Goal: Information Seeking & Learning: Learn about a topic

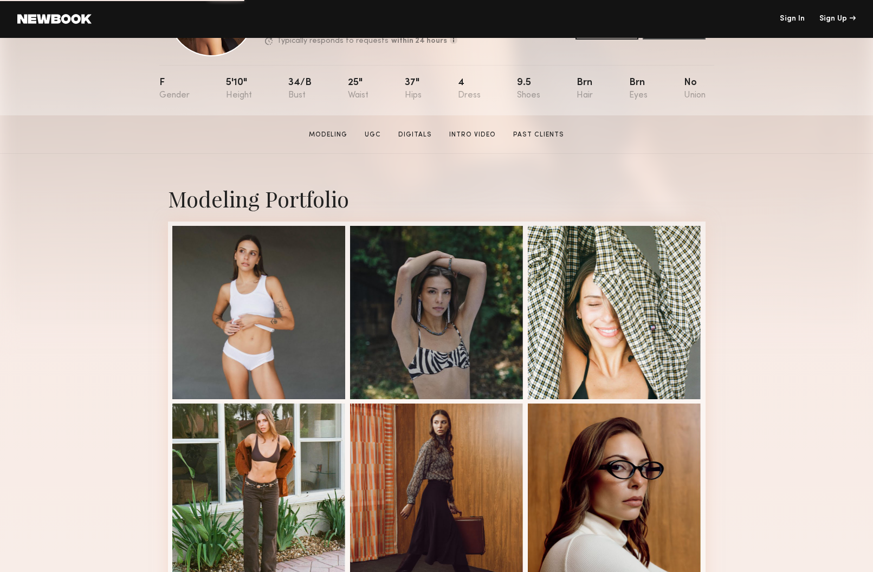
scroll to position [95, 0]
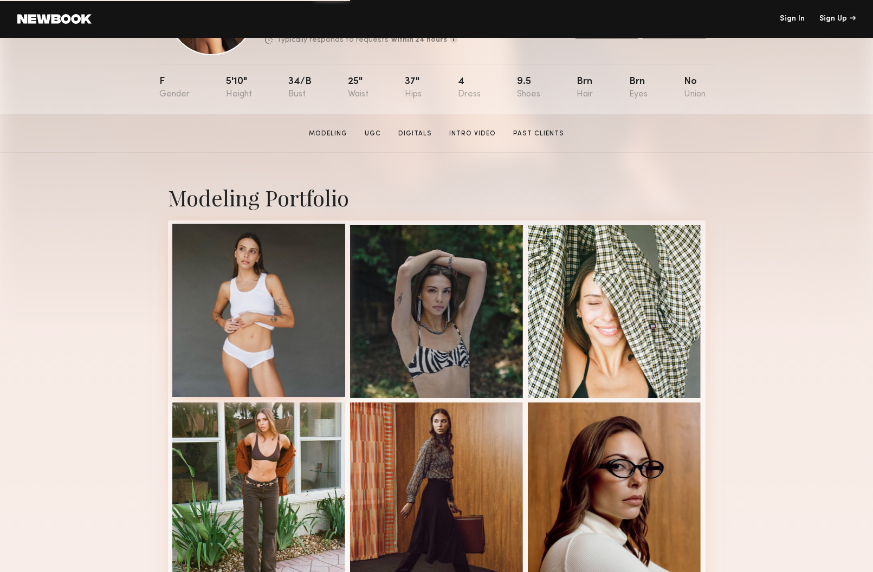
click at [271, 329] on div at bounding box center [258, 310] width 173 height 173
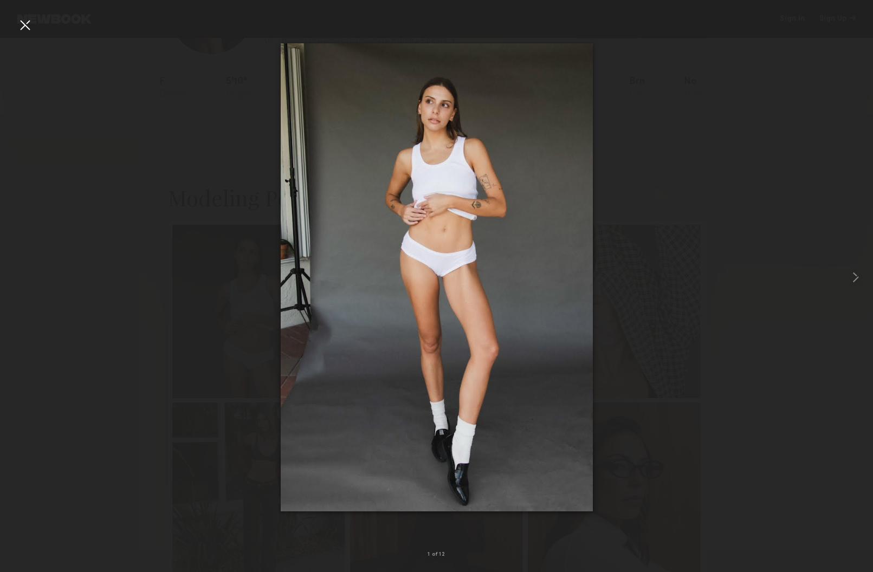
click at [22, 25] on div at bounding box center [24, 24] width 17 height 17
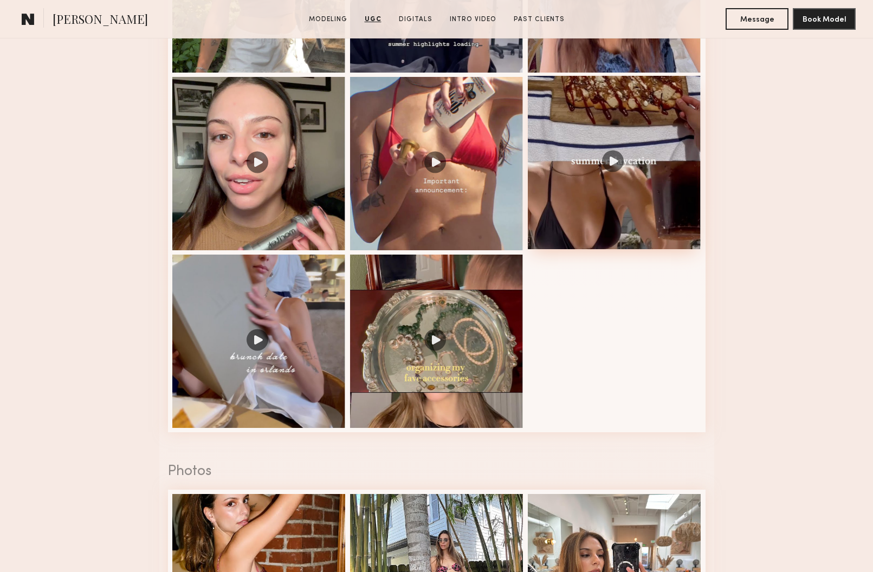
scroll to position [1418, 0]
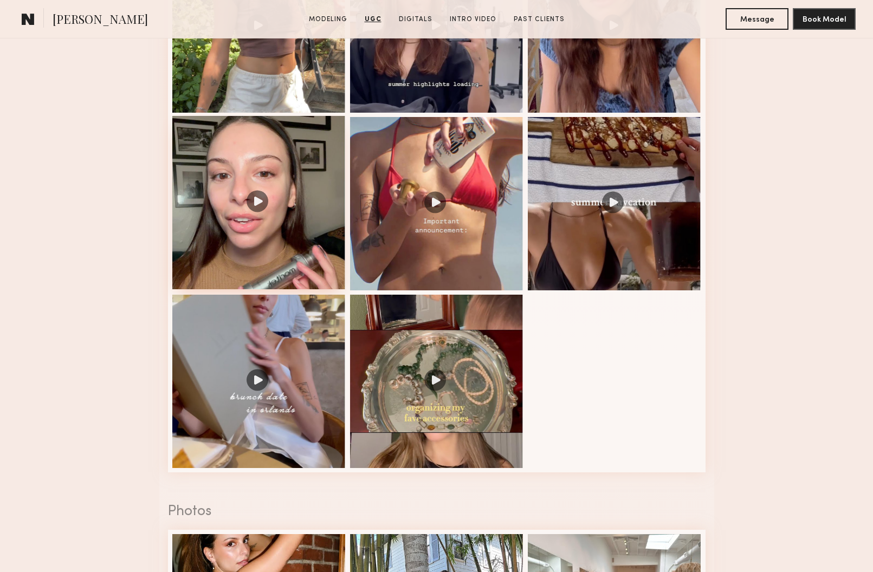
click at [254, 199] on div at bounding box center [258, 202] width 173 height 173
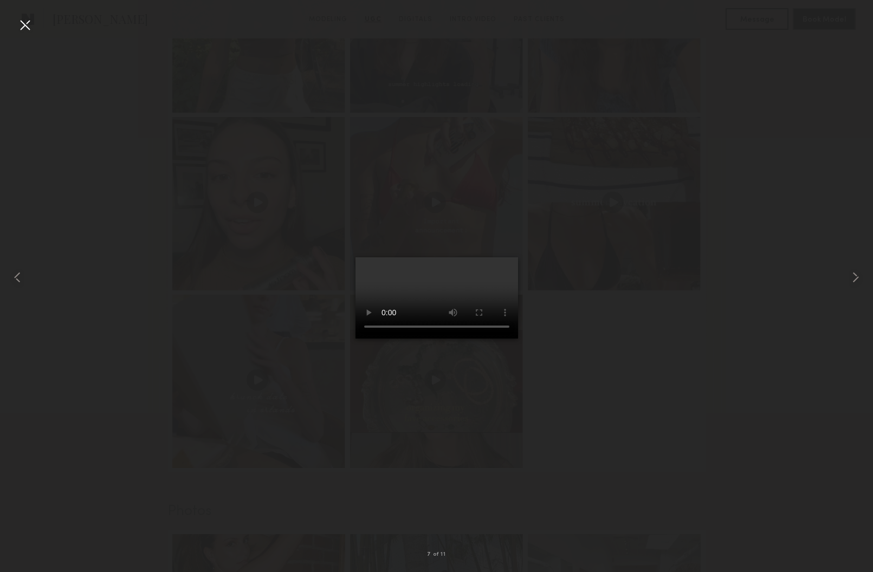
click at [24, 25] on div at bounding box center [24, 24] width 17 height 17
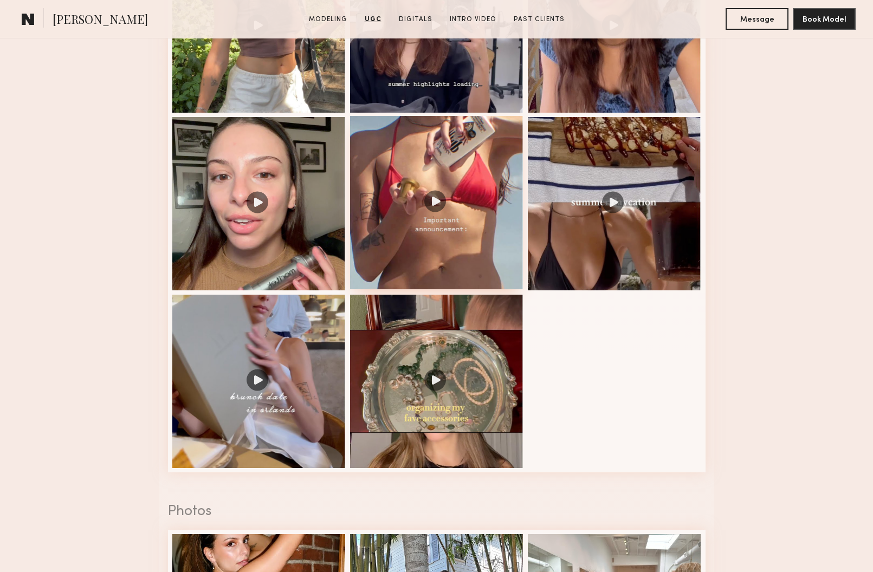
click at [437, 207] on div at bounding box center [436, 202] width 173 height 173
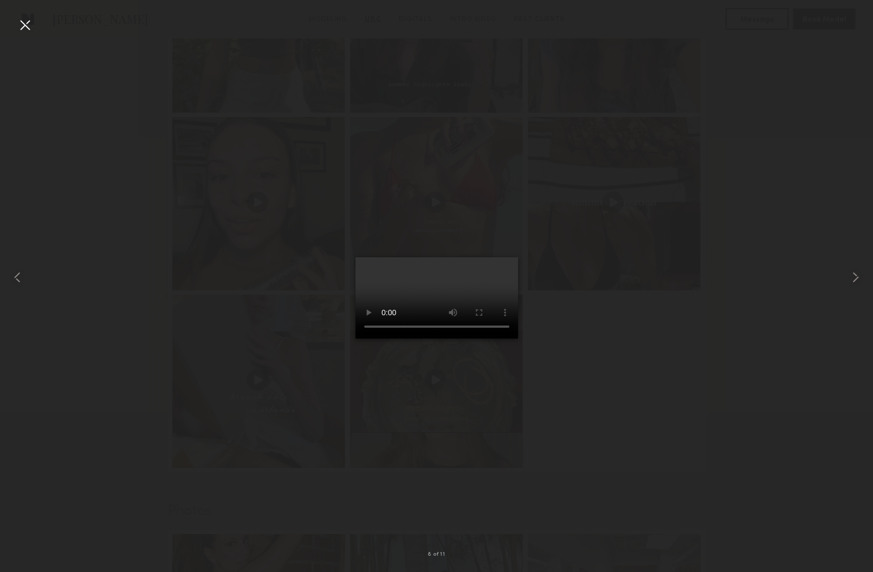
click at [28, 23] on div at bounding box center [24, 24] width 17 height 17
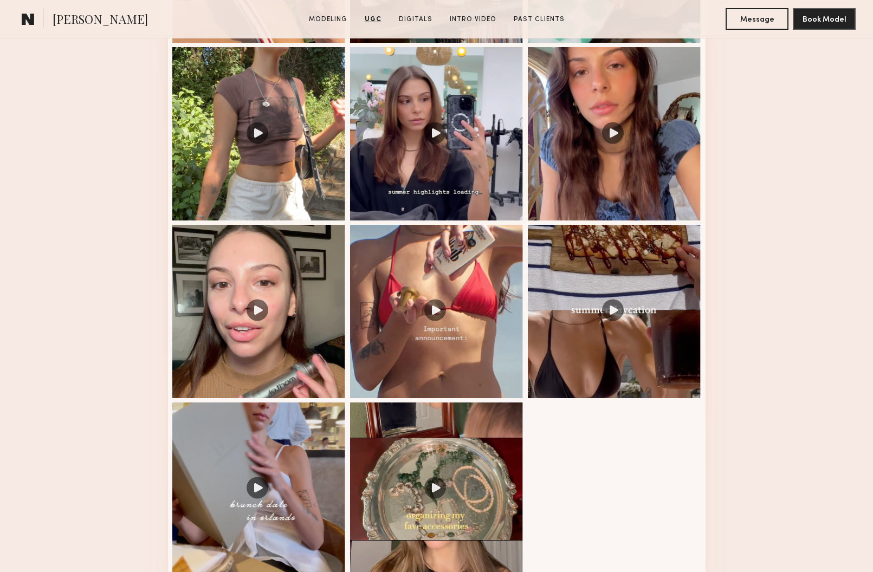
scroll to position [1232, 0]
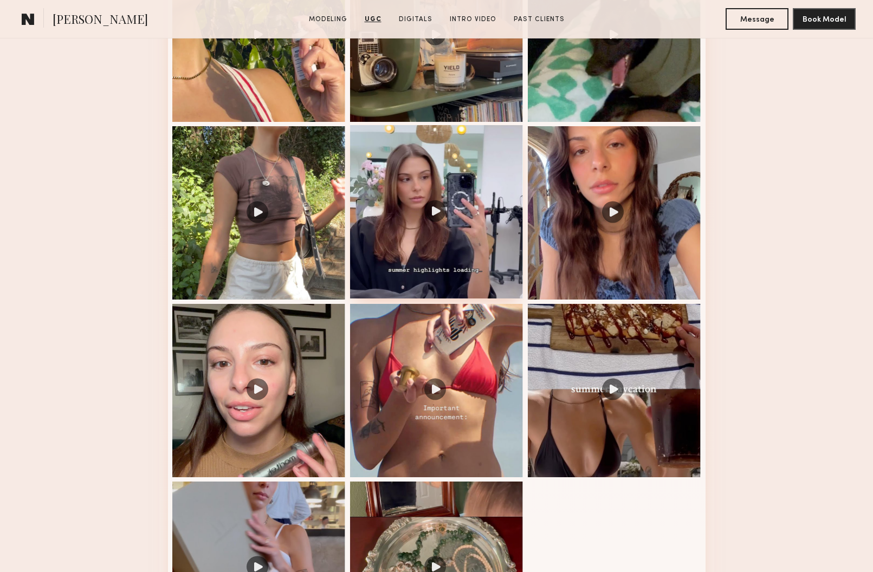
click at [472, 244] on div at bounding box center [436, 211] width 173 height 173
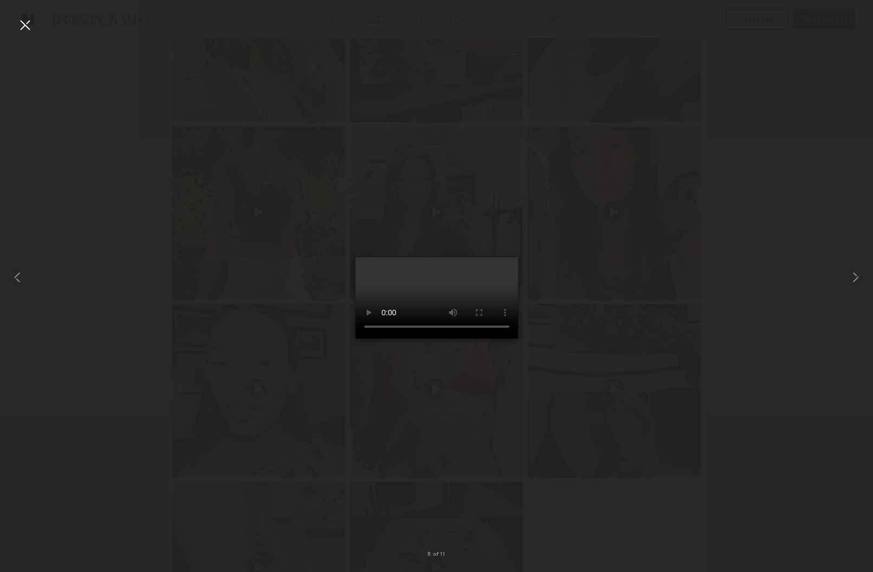
click at [25, 22] on div at bounding box center [24, 24] width 17 height 17
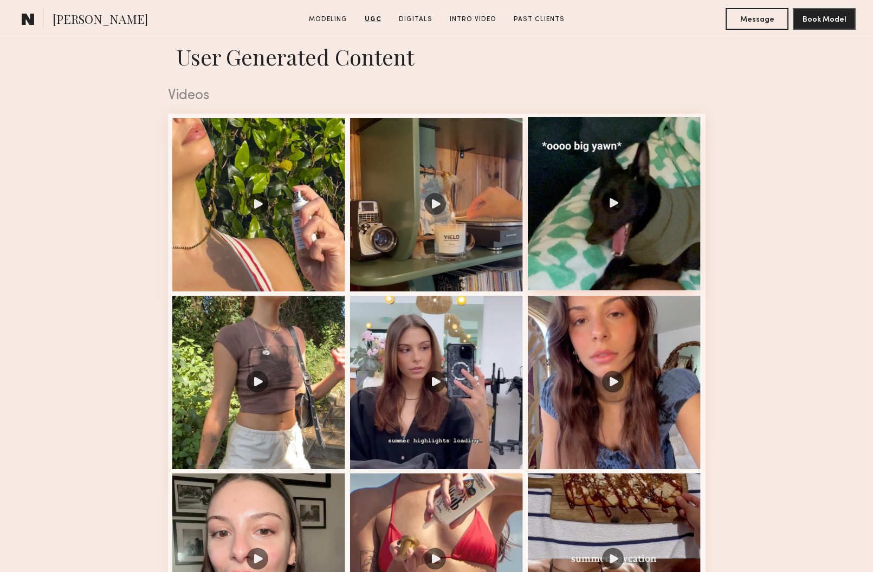
scroll to position [1033, 0]
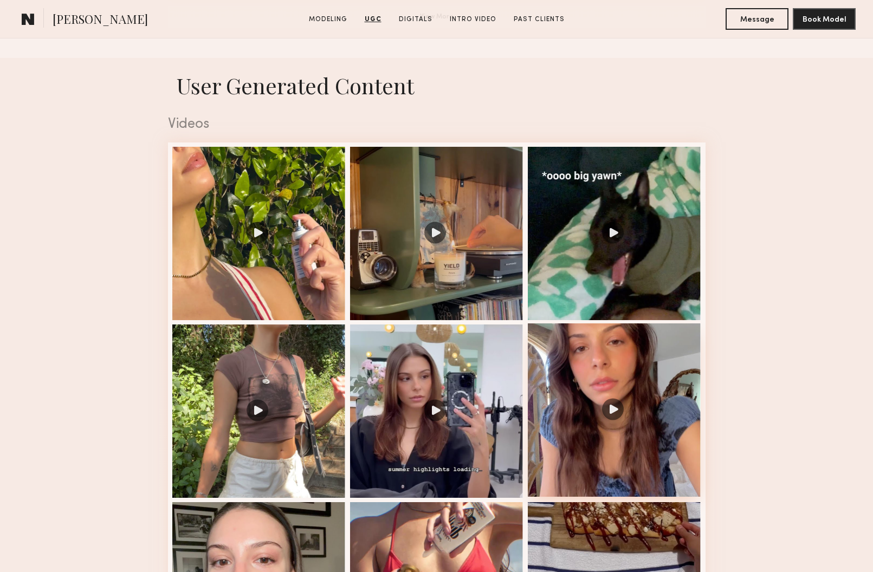
click at [617, 412] on div at bounding box center [614, 409] width 173 height 173
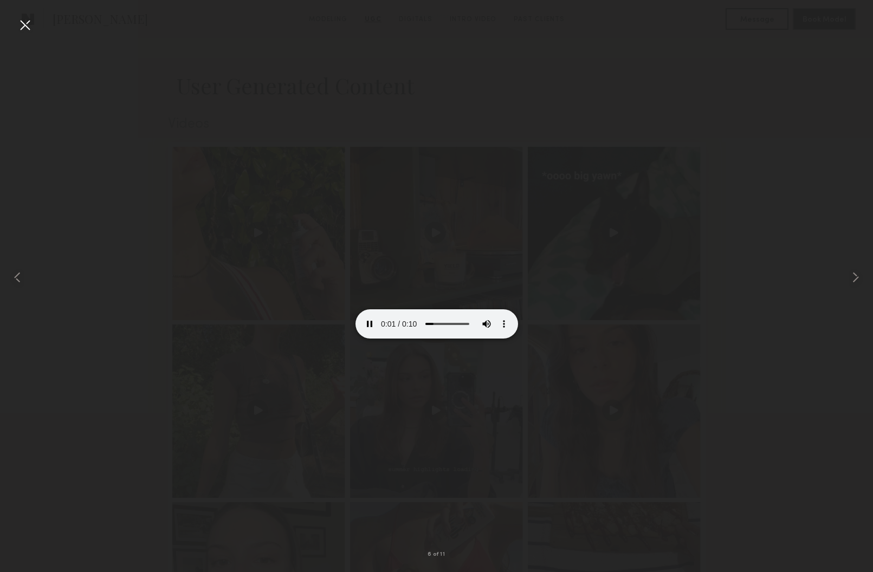
click at [23, 26] on div at bounding box center [24, 24] width 17 height 17
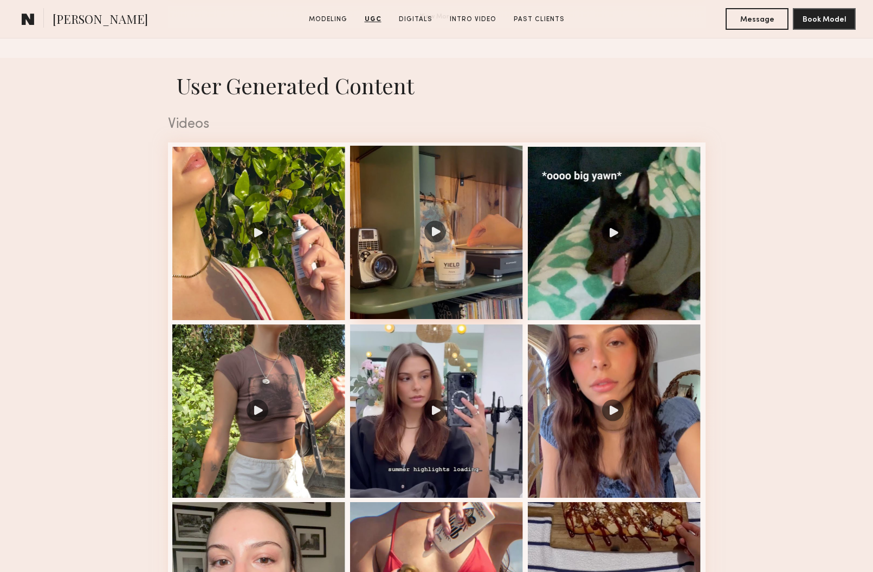
click at [441, 256] on div at bounding box center [436, 232] width 173 height 173
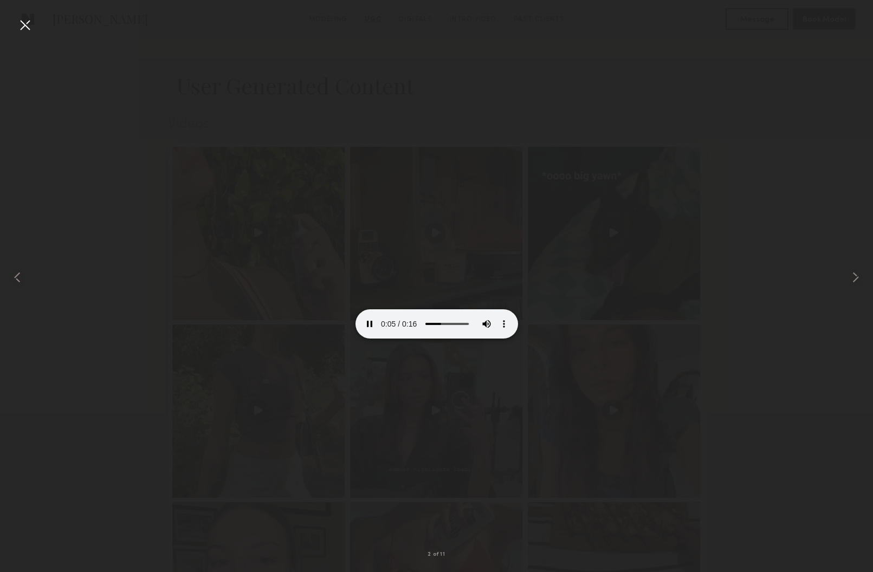
click at [25, 23] on div at bounding box center [24, 24] width 17 height 17
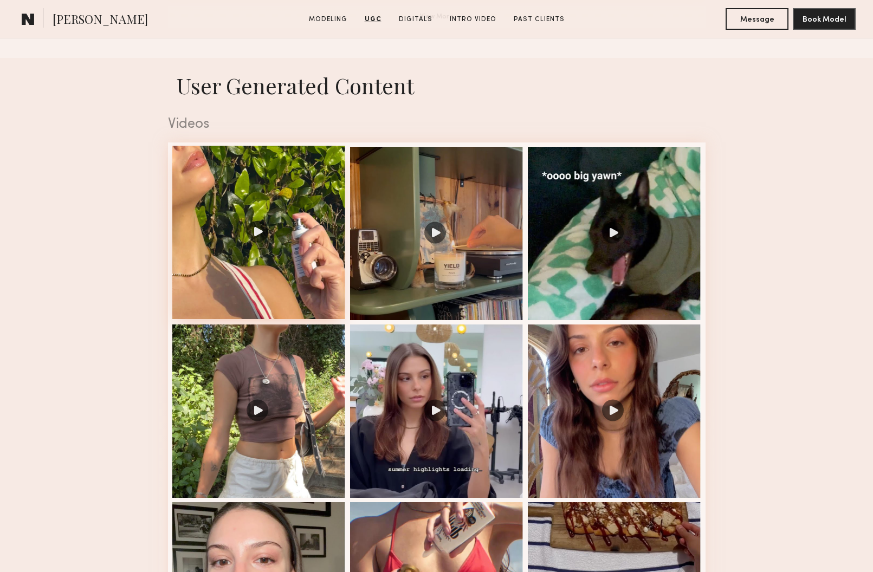
click at [282, 287] on div at bounding box center [258, 232] width 173 height 173
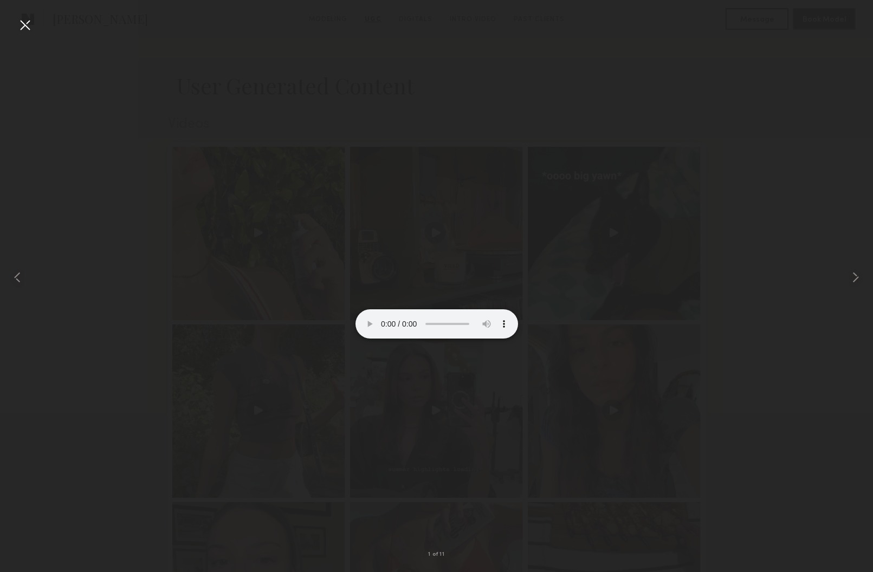
click at [17, 25] on div at bounding box center [24, 24] width 17 height 17
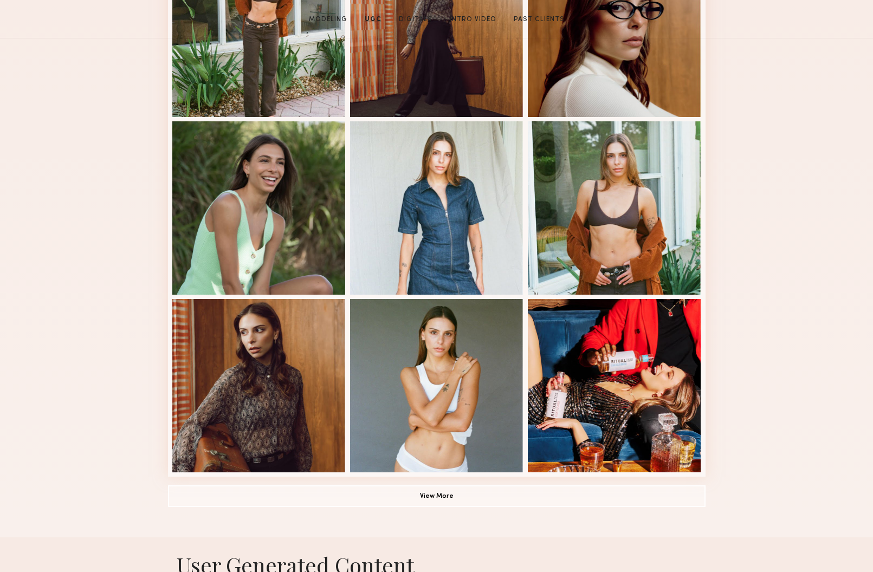
scroll to position [0, 0]
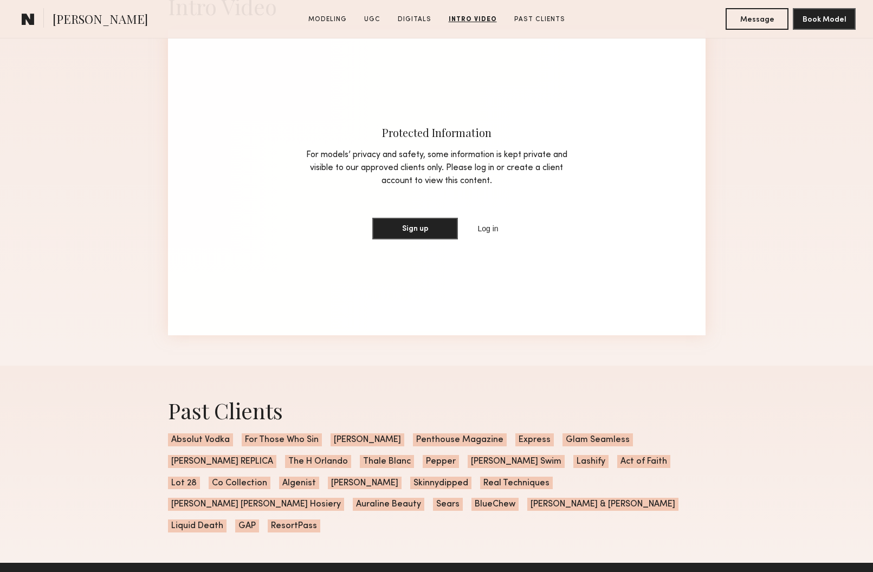
scroll to position [3036, 0]
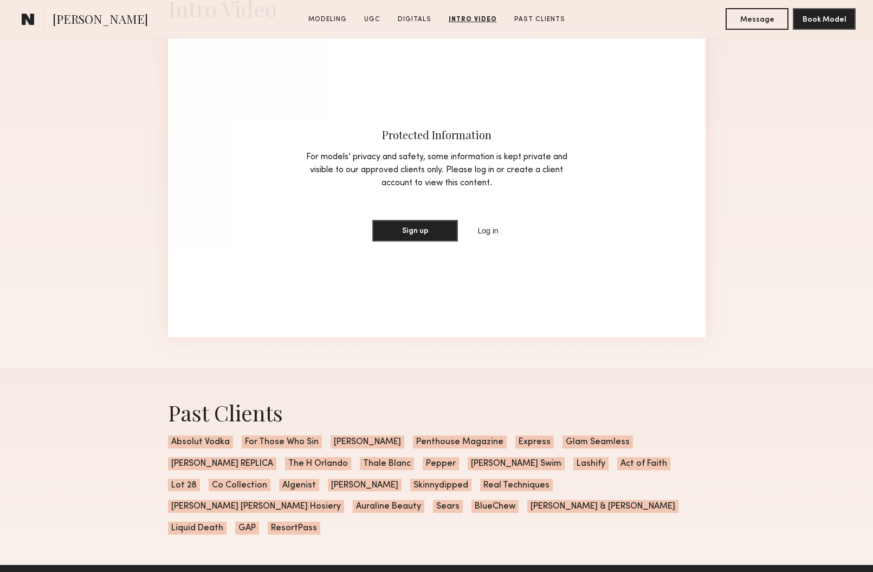
click at [443, 440] on span "Penthouse Magazine" at bounding box center [460, 441] width 94 height 13
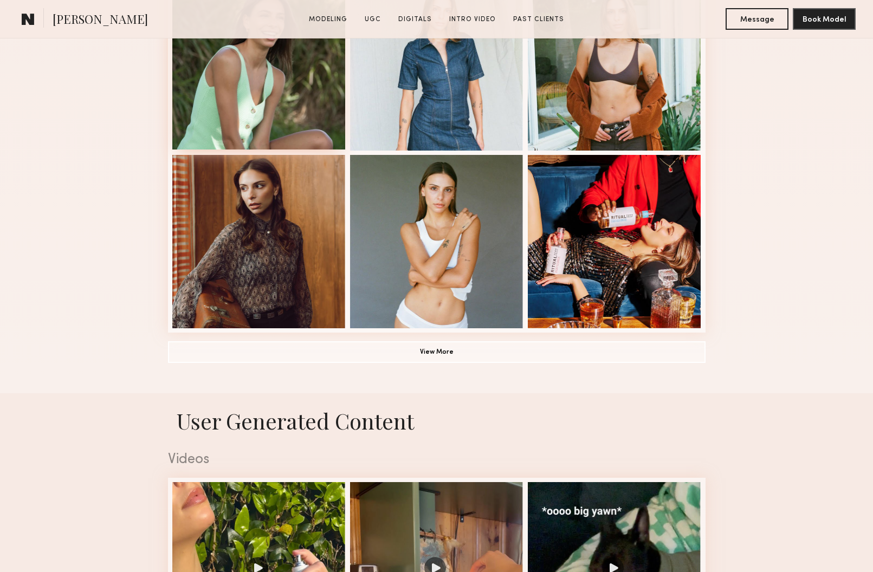
scroll to position [707, 0]
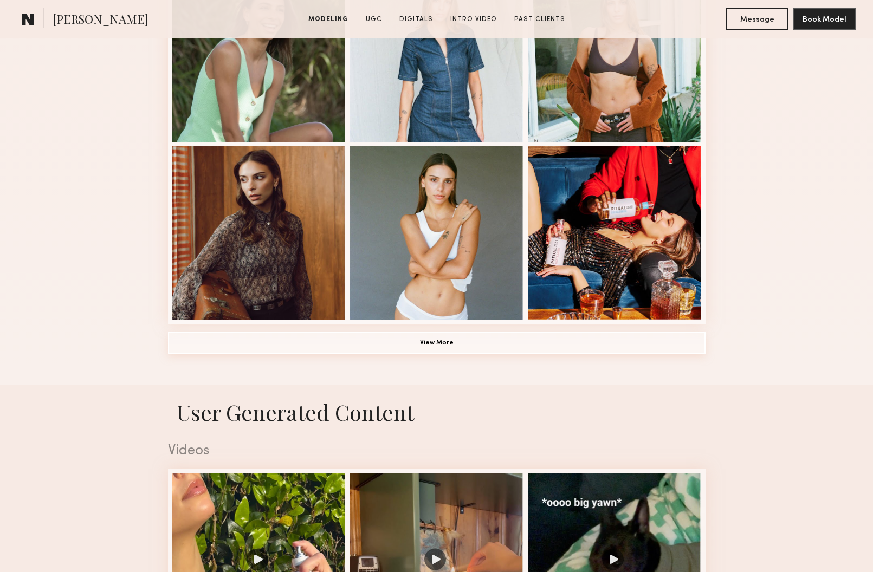
click at [436, 348] on button "View More" at bounding box center [436, 343] width 537 height 22
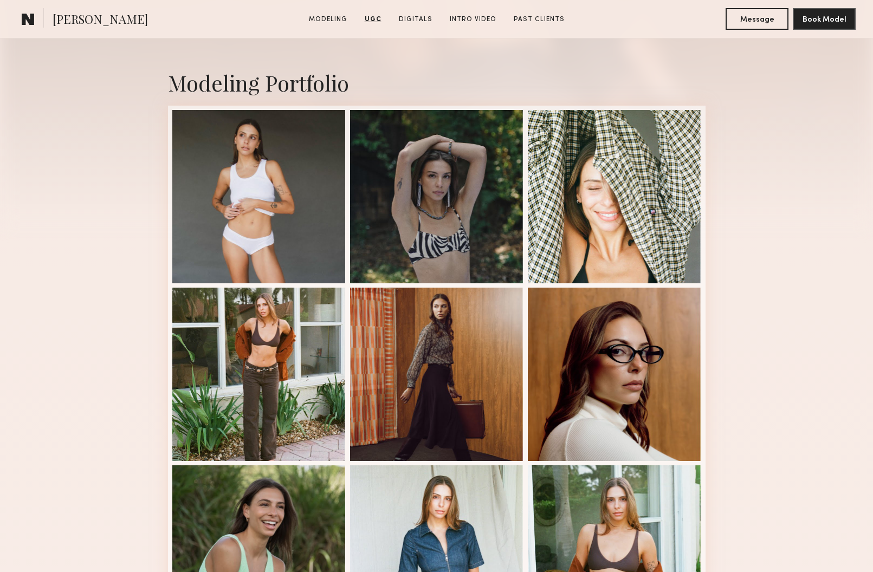
scroll to position [0, 0]
